Goal: Transaction & Acquisition: Book appointment/travel/reservation

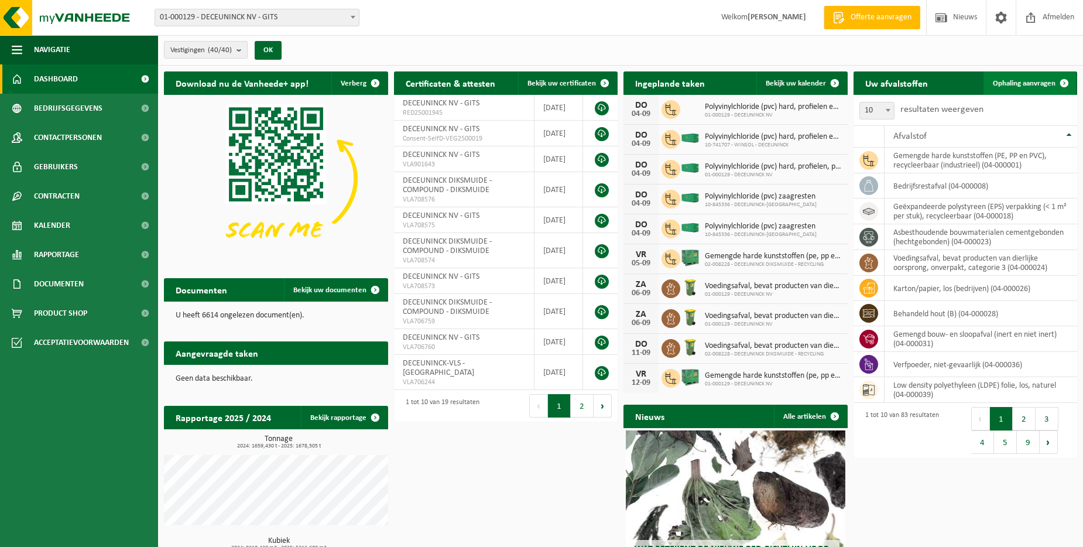
click at [1005, 85] on span "Ophaling aanvragen" at bounding box center [1024, 84] width 63 height 8
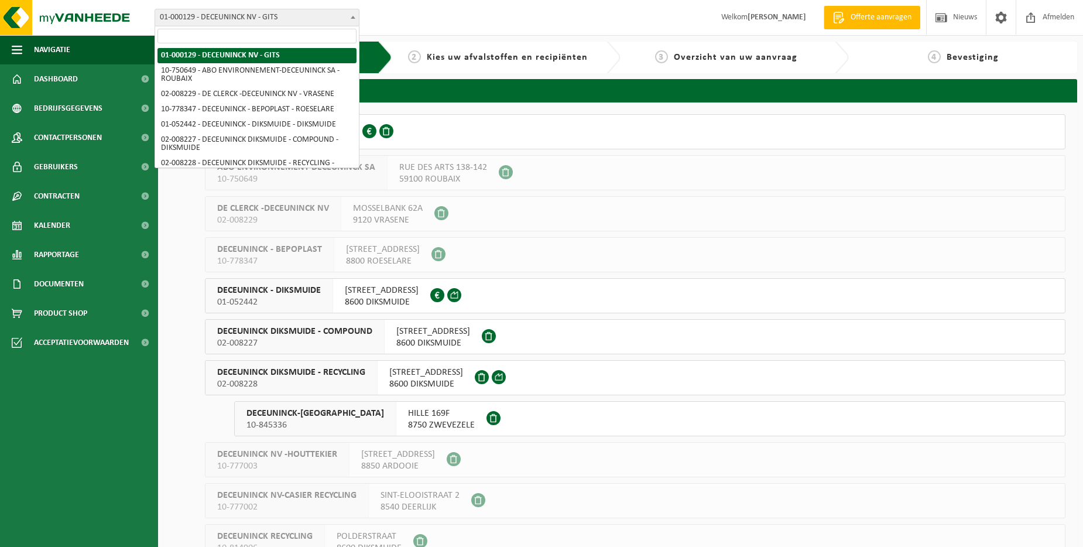
click at [353, 18] on b at bounding box center [353, 17] width 5 height 3
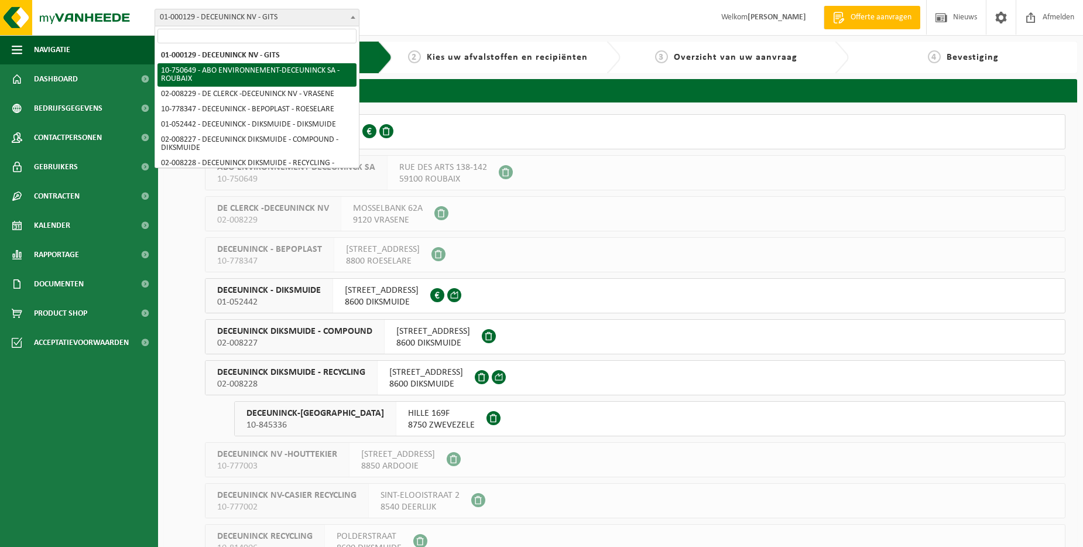
scroll to position [117, 0]
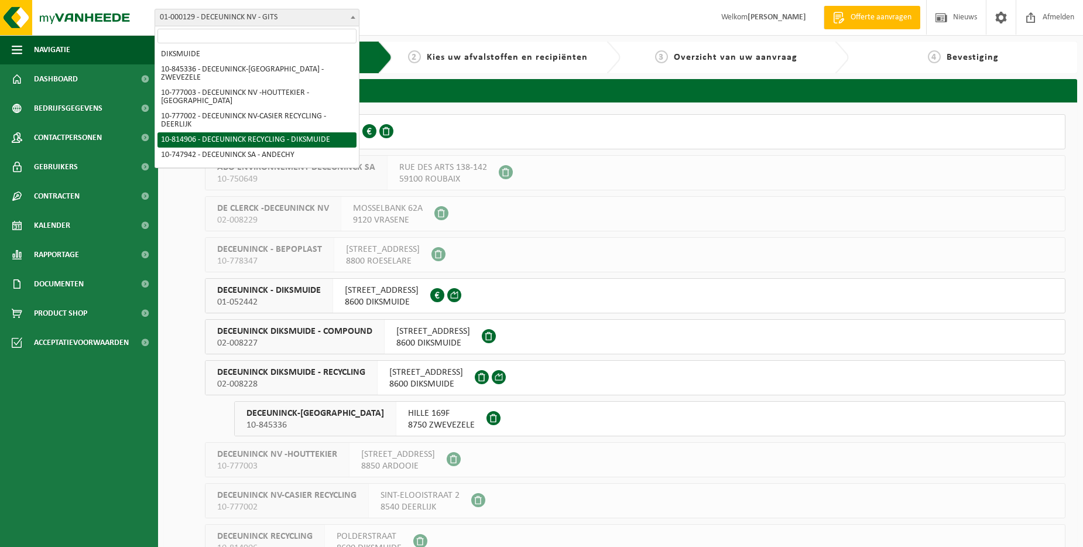
select select "37891"
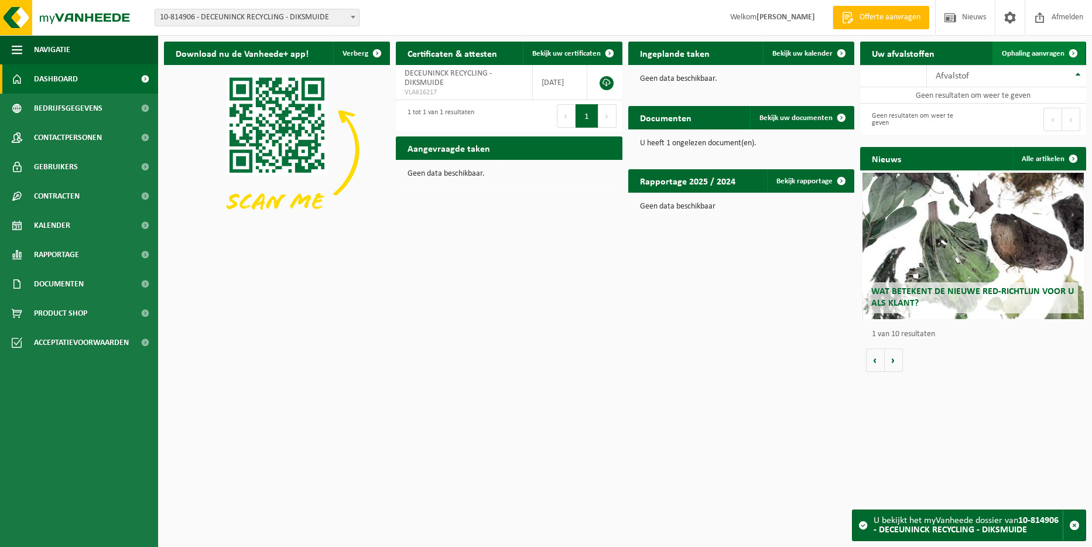
click at [1013, 53] on span "Ophaling aanvragen" at bounding box center [1033, 54] width 63 height 8
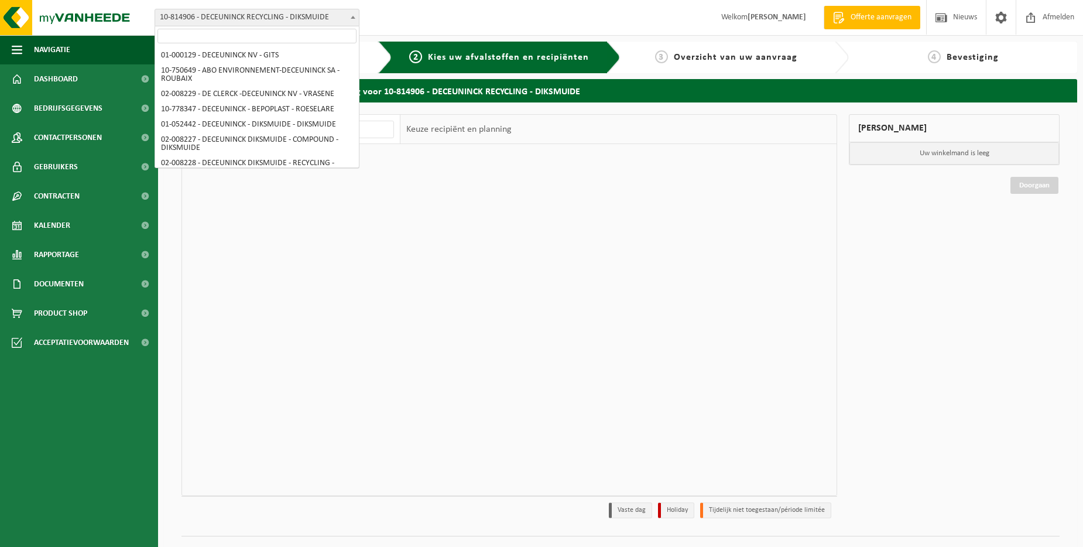
click at [357, 15] on span at bounding box center [353, 16] width 12 height 15
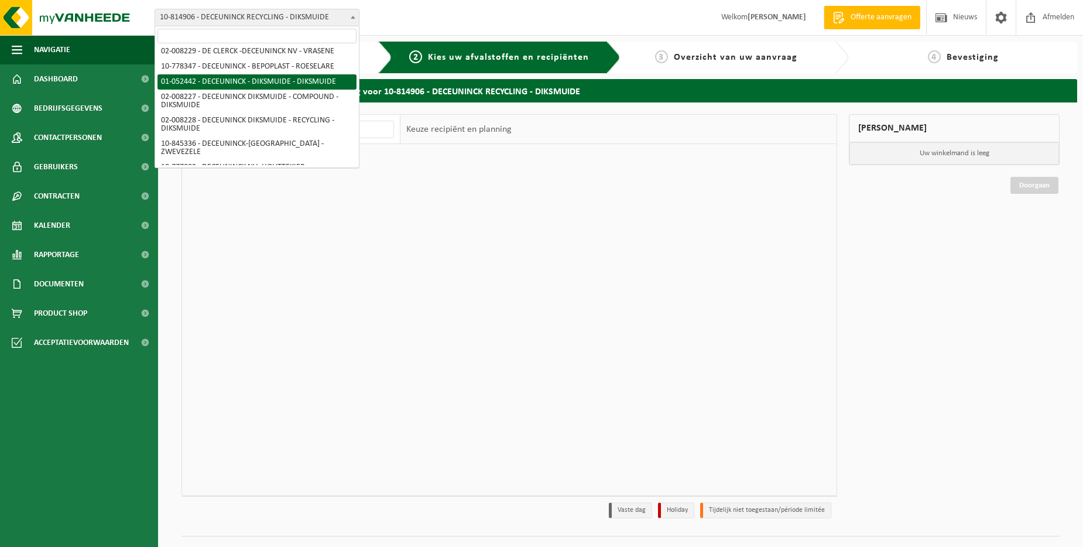
scroll to position [59, 0]
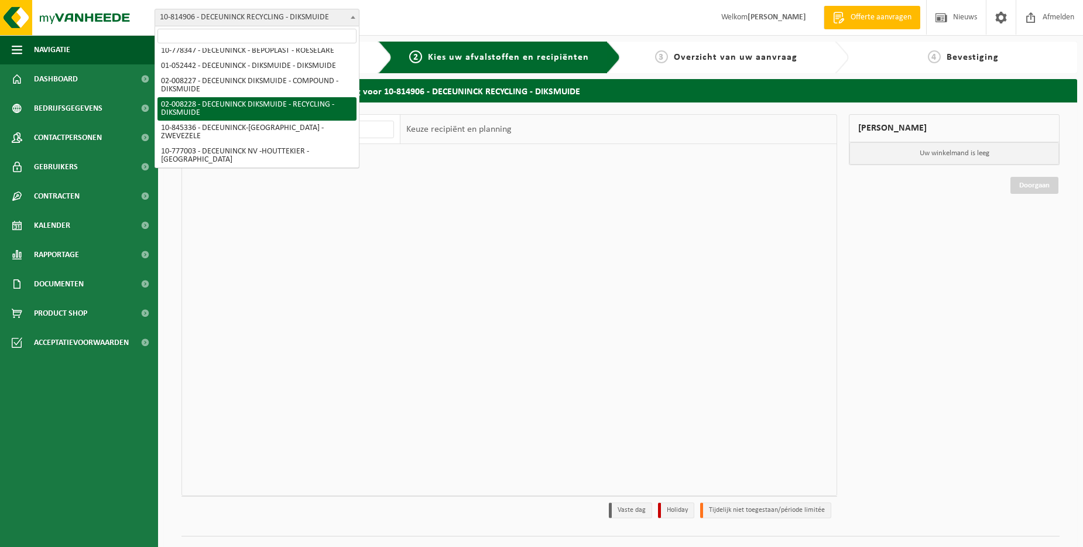
select select "1119"
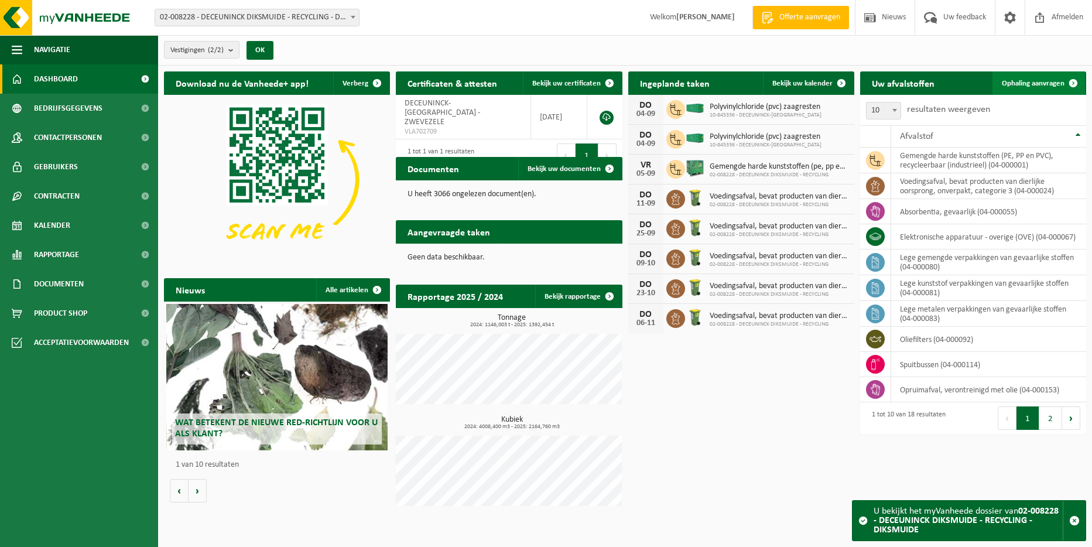
click at [1019, 85] on span "Ophaling aanvragen" at bounding box center [1033, 84] width 63 height 8
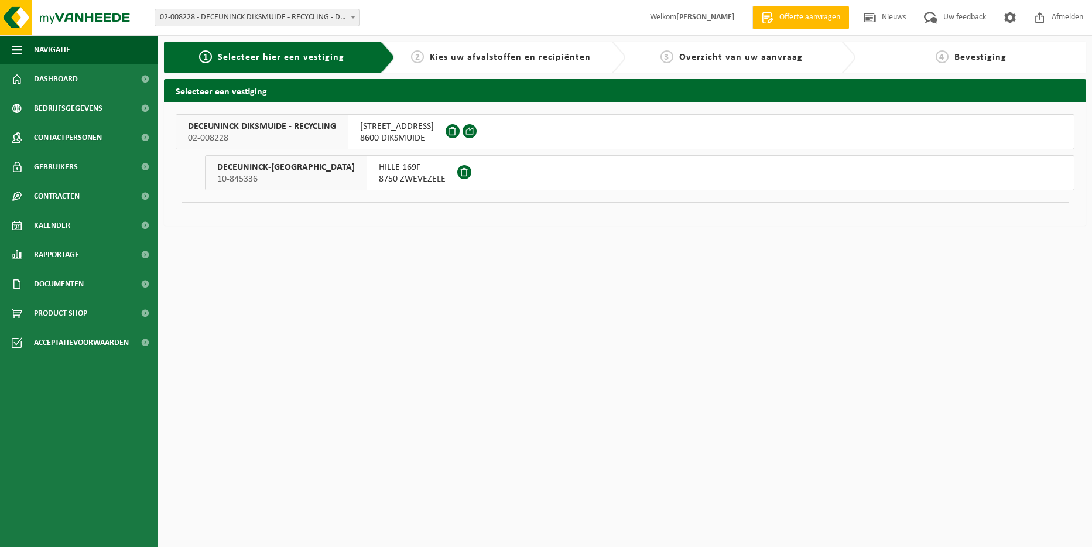
click at [307, 139] on span "02-008228" at bounding box center [262, 138] width 148 height 12
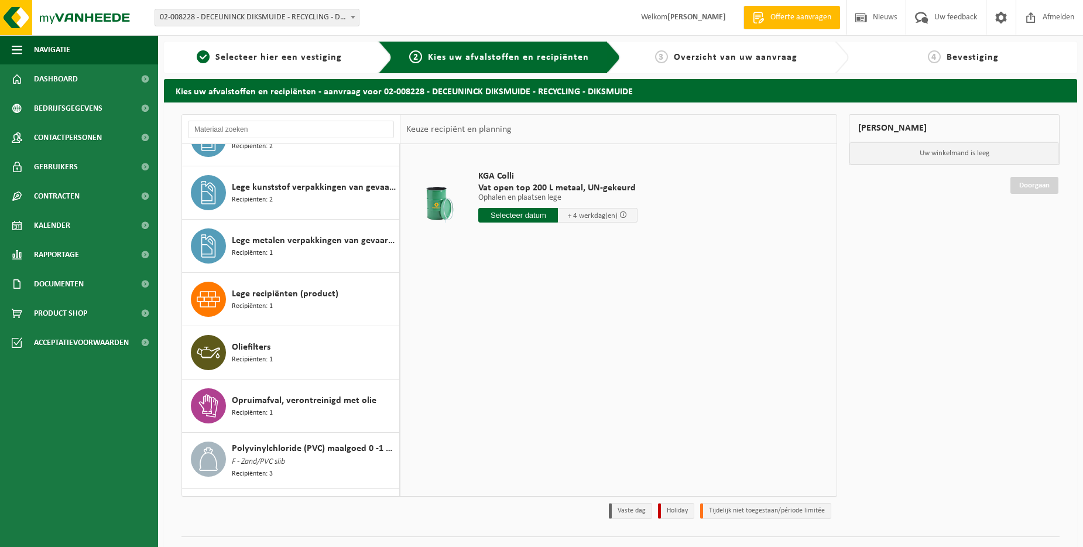
scroll to position [351, 0]
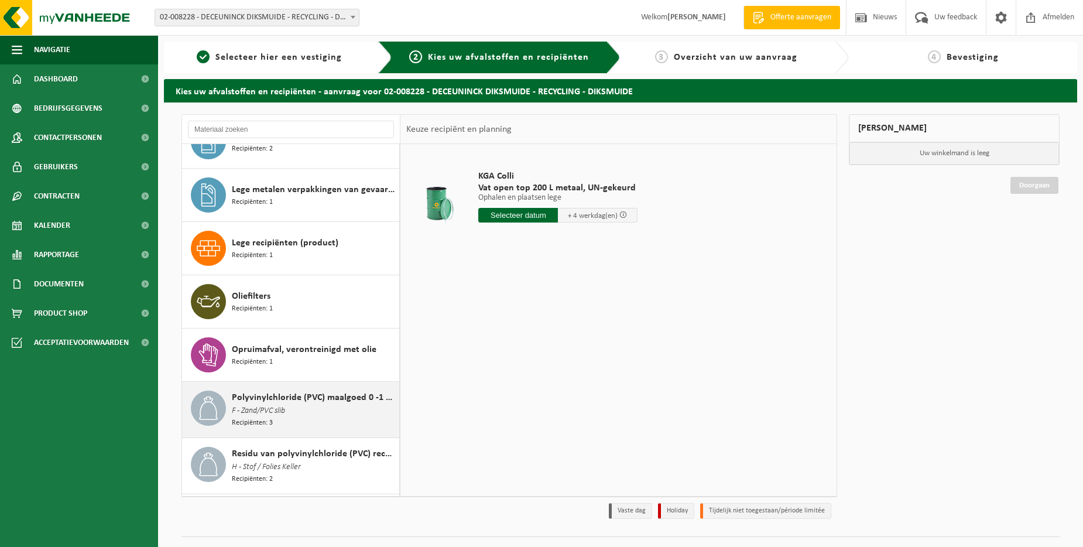
click at [278, 412] on span "F - Zand/PVC slib" at bounding box center [258, 411] width 53 height 13
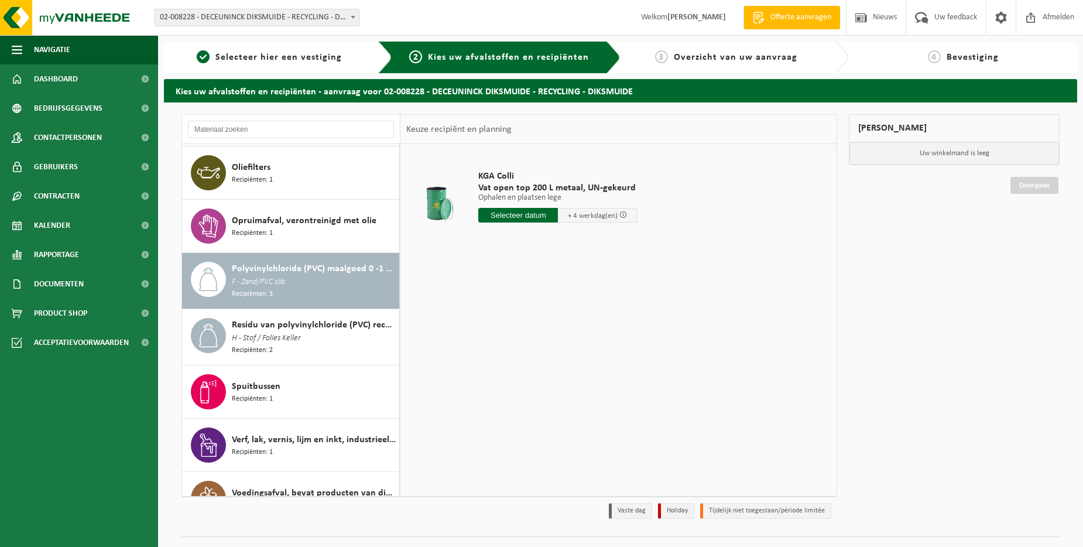
scroll to position [503, 0]
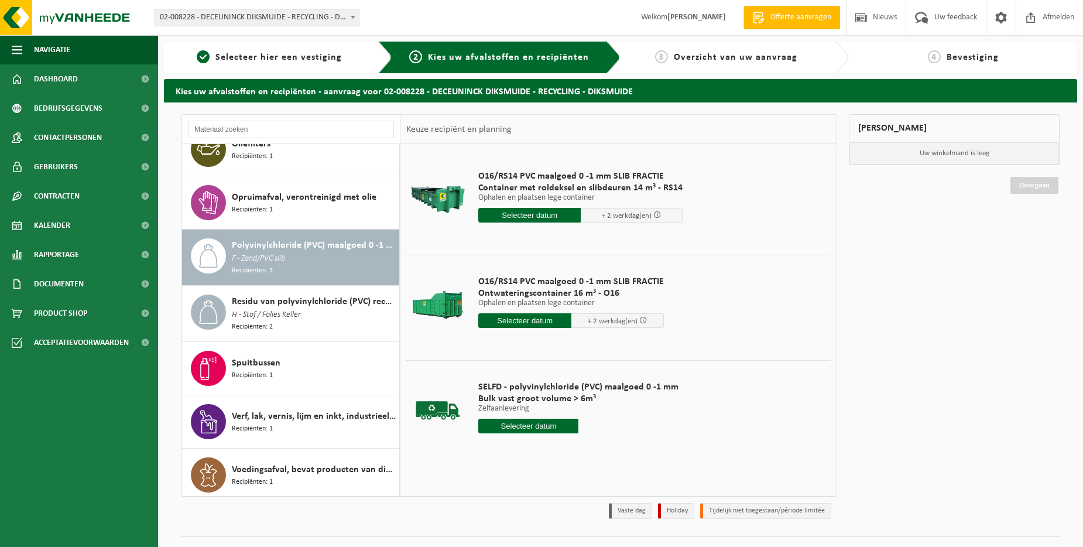
click at [519, 320] on input "text" at bounding box center [524, 320] width 93 height 15
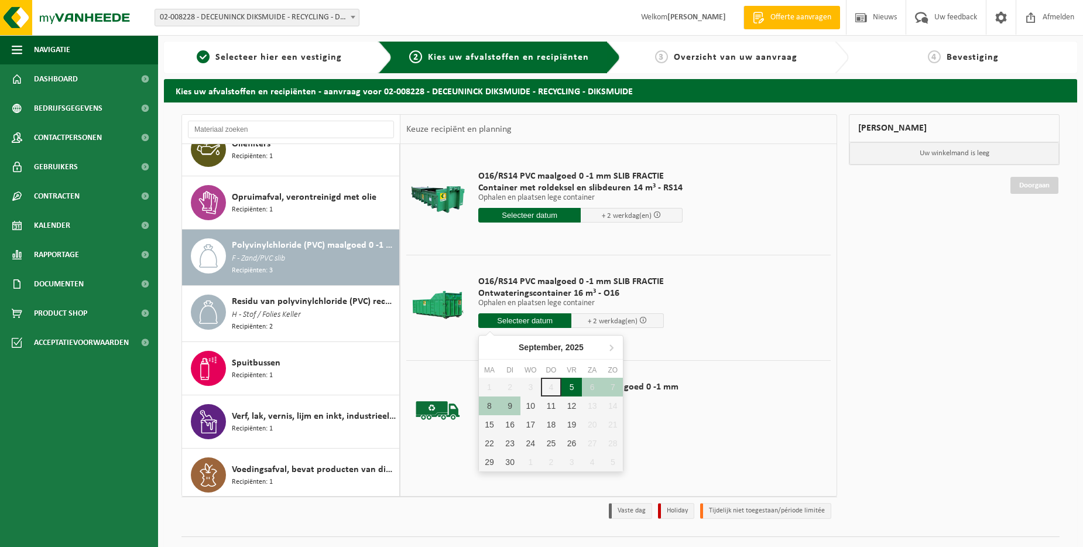
click at [575, 385] on div "5" at bounding box center [571, 387] width 20 height 19
type input "Van 2025-09-05"
type input "2025-09-05"
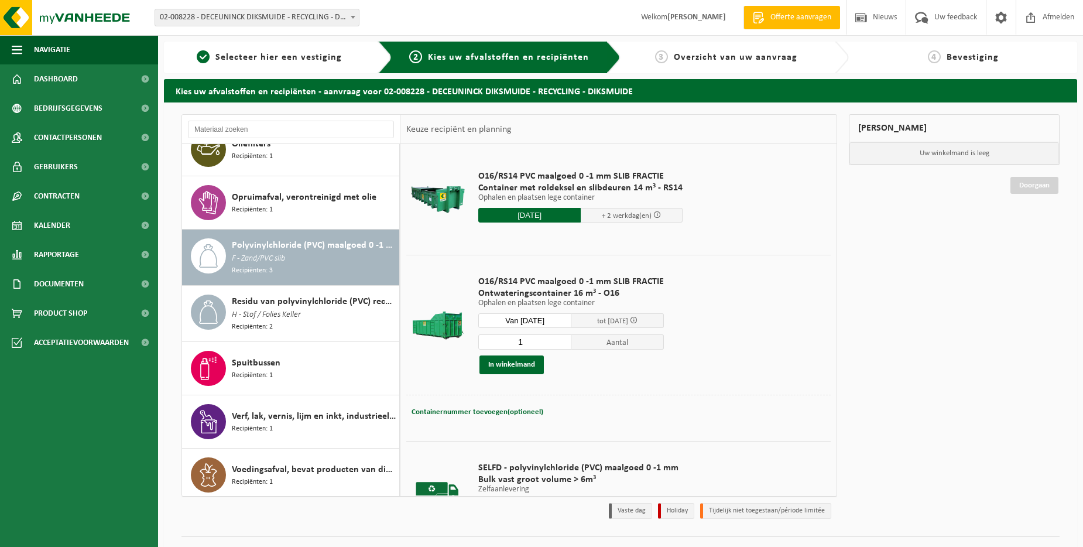
click at [547, 338] on input "1" at bounding box center [524, 341] width 93 height 15
type input "2"
click at [518, 412] on span "Containernummer toevoegen(optioneel)" at bounding box center [478, 412] width 132 height 8
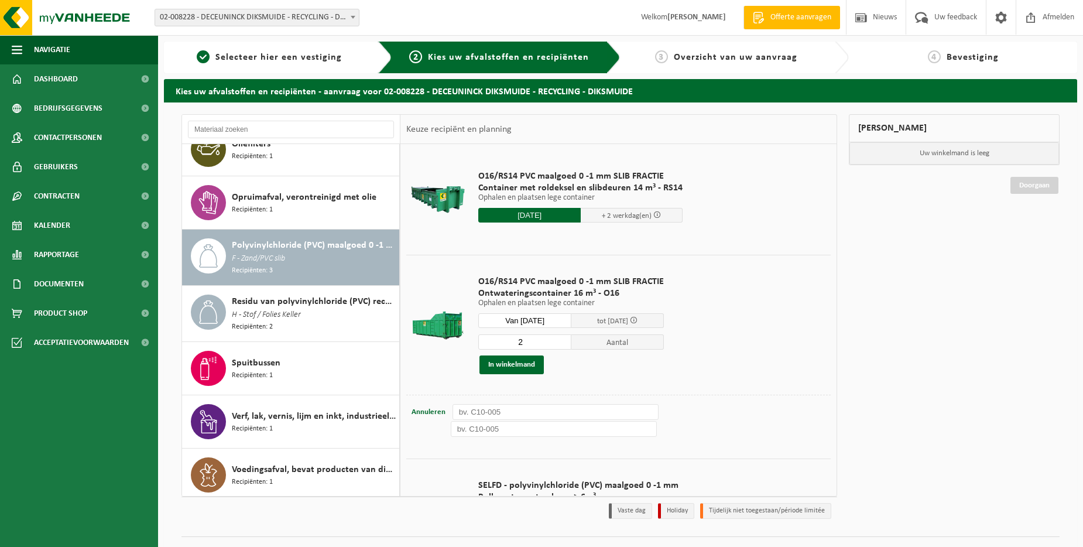
click at [516, 412] on input "text" at bounding box center [556, 412] width 207 height 16
type input "O16-110"
click at [485, 437] on div "Containernummer toevoegen(optioneel) Annuleren" at bounding box center [618, 429] width 419 height 17
click at [495, 425] on input "text" at bounding box center [554, 429] width 207 height 16
type input "o"
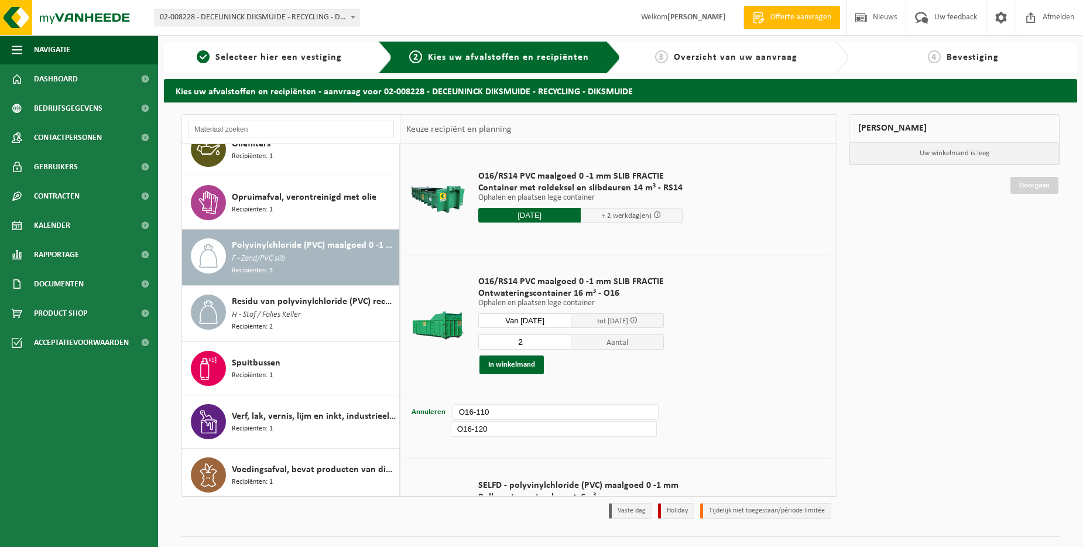
type input "O16-120"
click at [624, 410] on input "O16-110" at bounding box center [556, 412] width 207 height 16
click at [527, 365] on button "In winkelmand" at bounding box center [511, 364] width 64 height 19
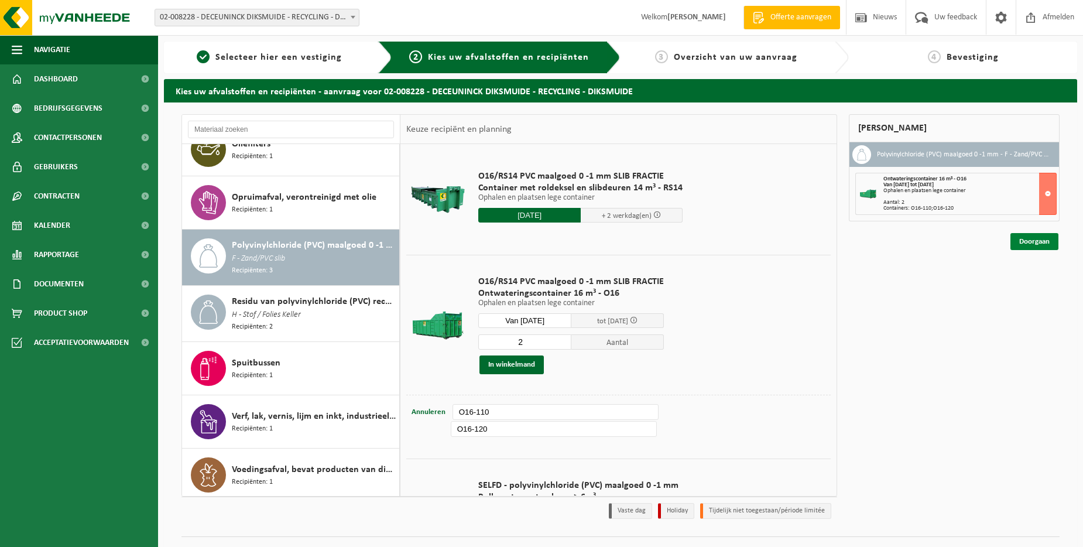
click at [1043, 238] on link "Doorgaan" at bounding box center [1034, 241] width 48 height 17
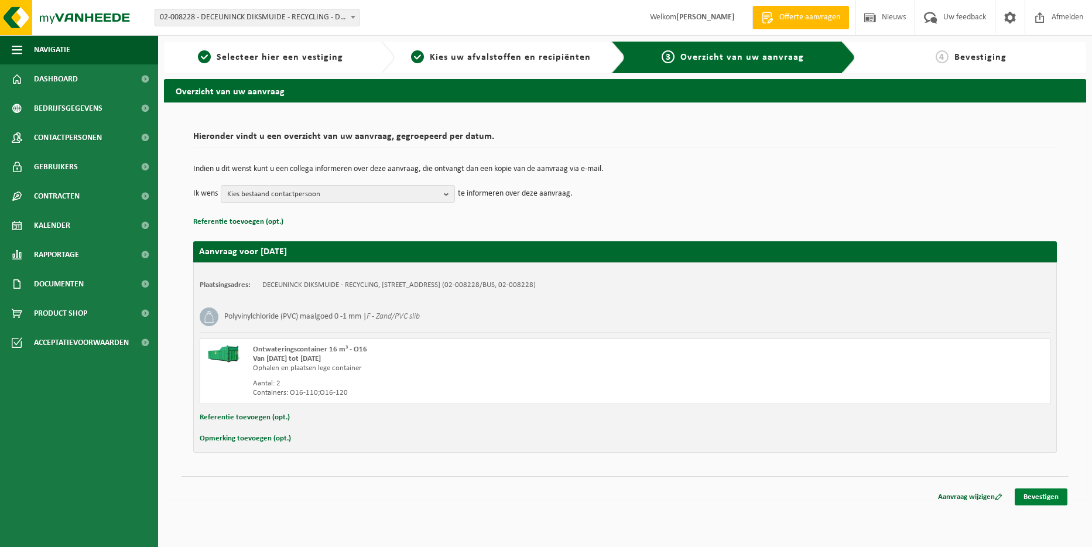
click at [1050, 495] on link "Bevestigen" at bounding box center [1041, 496] width 53 height 17
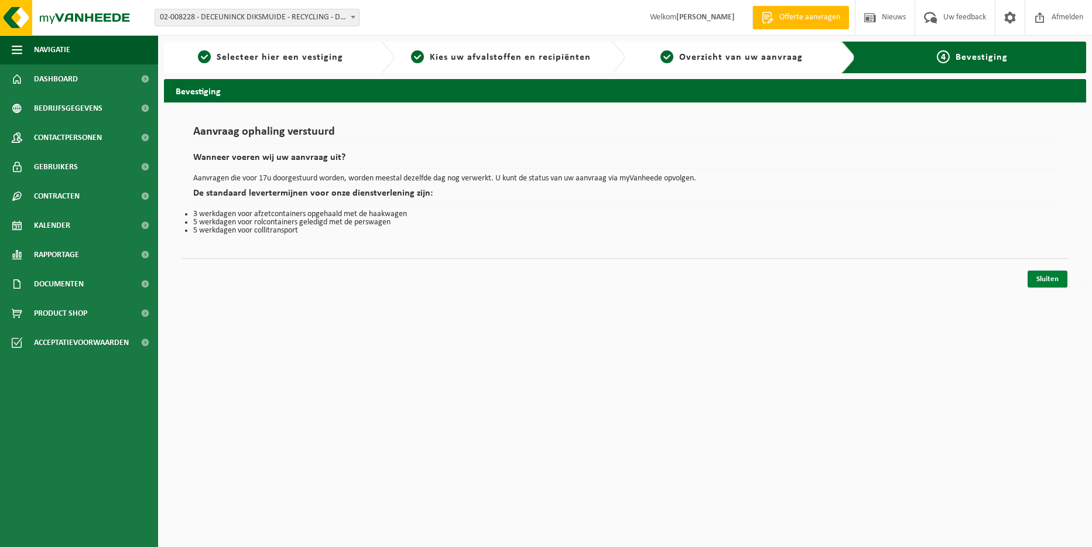
click at [1053, 283] on link "Sluiten" at bounding box center [1047, 278] width 40 height 17
